Goal: Use online tool/utility: Utilize a website feature to perform a specific function

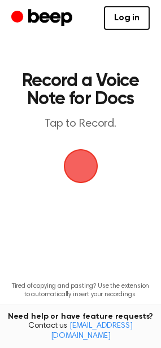
click at [79, 164] on span "button" at bounding box center [81, 166] width 32 height 32
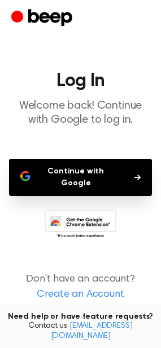
click at [99, 180] on button "Continue with Google" at bounding box center [80, 177] width 143 height 37
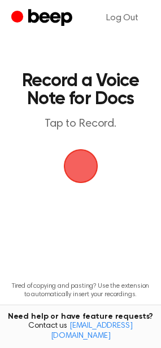
click at [82, 171] on span "button" at bounding box center [81, 166] width 32 height 32
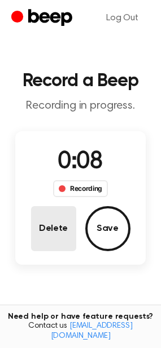
click at [52, 227] on button "Delete" at bounding box center [53, 228] width 45 height 45
